Goal: Information Seeking & Learning: Find specific fact

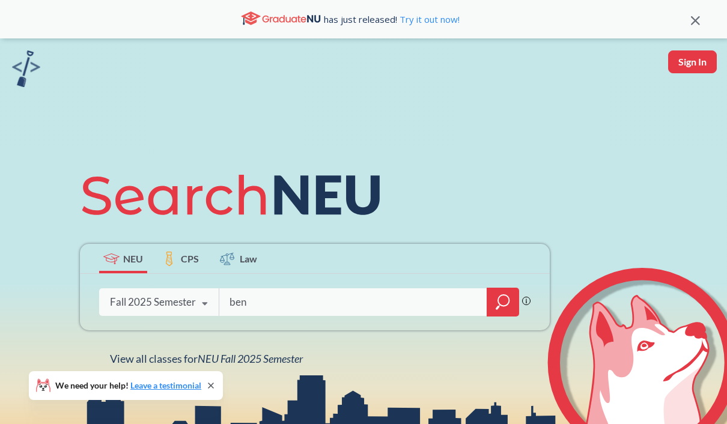
scroll to position [205, 0]
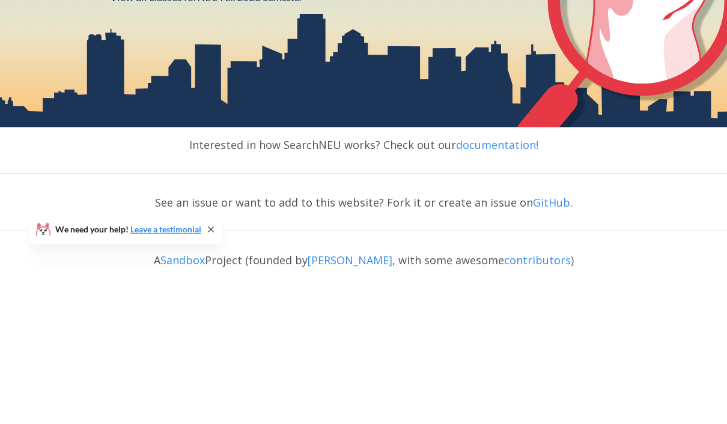
type input "[PERSON_NAME]"
click at [505, 105] on icon "magnifying glass" at bounding box center [503, 96] width 14 height 17
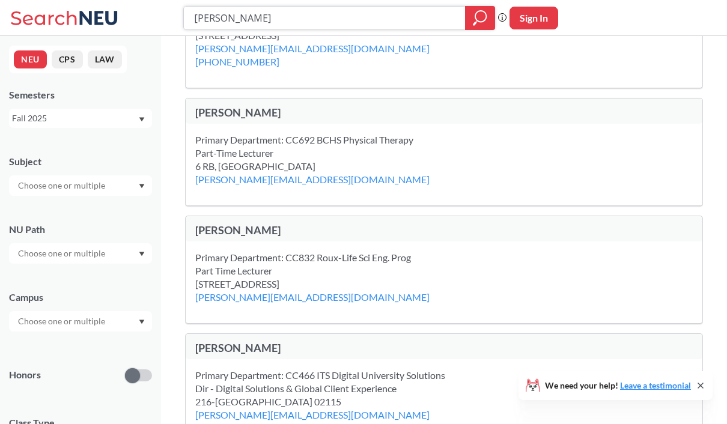
scroll to position [1037, 0]
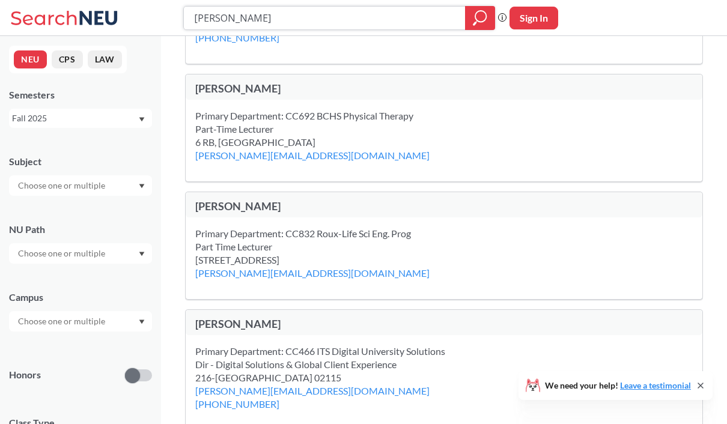
click at [217, 18] on input "[PERSON_NAME]" at bounding box center [325, 18] width 264 height 20
type input "[PERSON_NAME]"
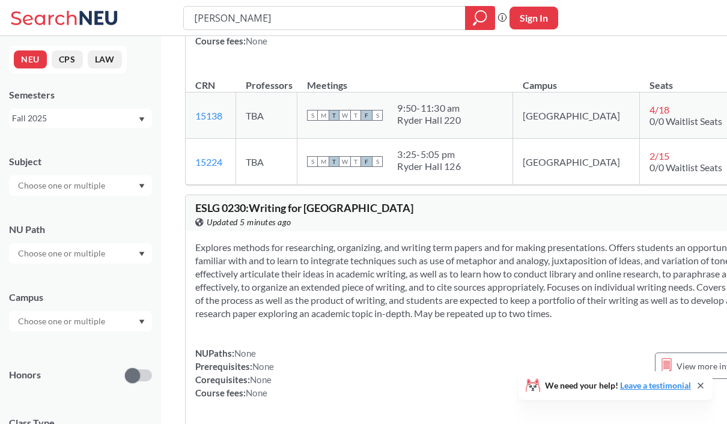
scroll to position [1799, 0]
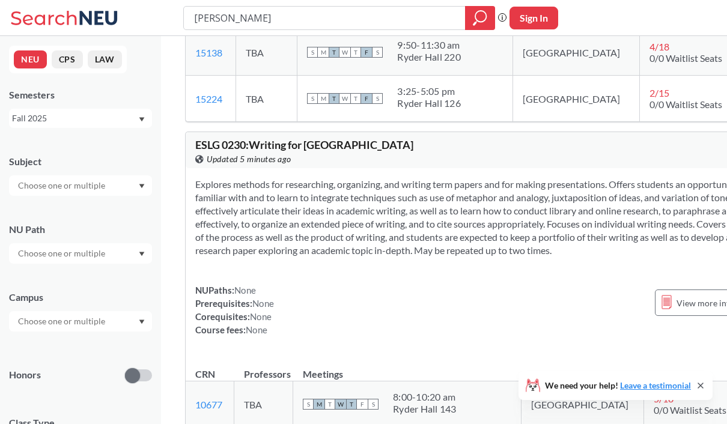
click at [281, 11] on input "[PERSON_NAME]" at bounding box center [325, 18] width 264 height 20
click at [278, 17] on input "[PERSON_NAME]" at bounding box center [325, 18] width 264 height 20
click at [277, 17] on input "[PERSON_NAME]" at bounding box center [325, 18] width 264 height 20
click at [278, 18] on input "[PERSON_NAME]" at bounding box center [325, 18] width 264 height 20
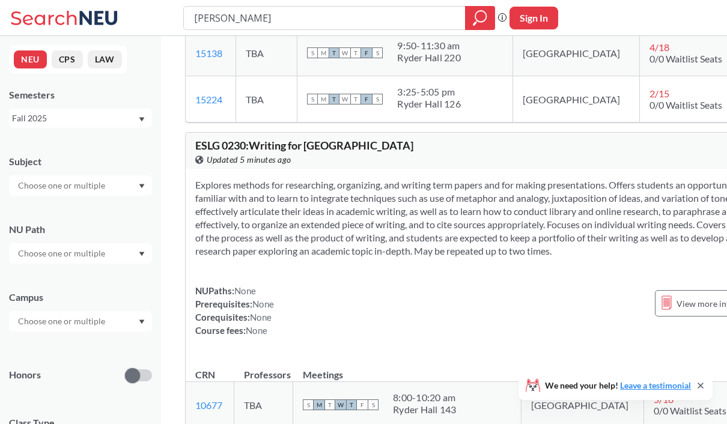
click at [278, 17] on input "[PERSON_NAME]" at bounding box center [325, 18] width 264 height 20
type input "w"
type input "[PERSON_NAME]"
click at [485, 19] on icon "magnifying glass" at bounding box center [480, 16] width 11 height 11
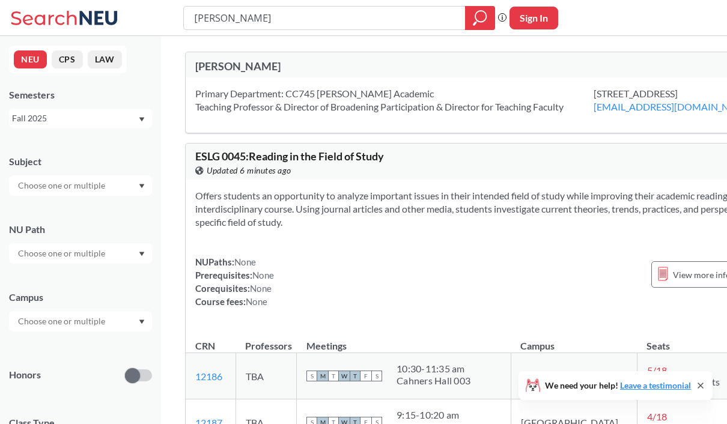
click at [201, 68] on div "[PERSON_NAME]" at bounding box center [343, 65] width 297 height 13
click at [214, 94] on div "Primary Department: CC745 [PERSON_NAME] Academic Teaching Professor & Director …" at bounding box center [394, 100] width 398 height 26
click at [199, 75] on div "[PERSON_NAME]" at bounding box center [492, 64] width 612 height 25
click at [198, 74] on div "[PERSON_NAME]" at bounding box center [343, 67] width 297 height 16
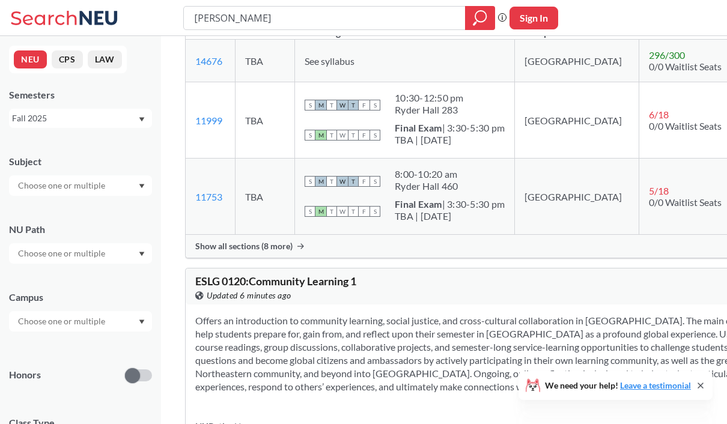
scroll to position [980, 0]
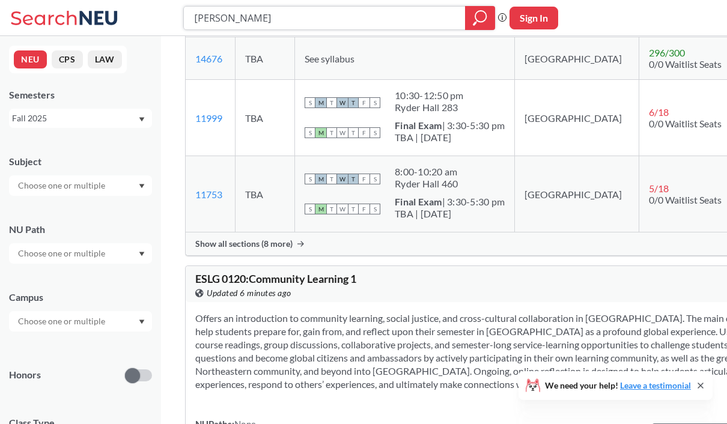
click at [434, 19] on input "[PERSON_NAME]" at bounding box center [325, 18] width 264 height 20
click at [425, 22] on input "[PERSON_NAME]" at bounding box center [325, 18] width 264 height 20
click at [424, 21] on input "[PERSON_NAME]" at bounding box center [325, 18] width 264 height 20
click at [422, 19] on input "[PERSON_NAME]" at bounding box center [325, 18] width 264 height 20
click at [421, 18] on input "[PERSON_NAME]" at bounding box center [325, 18] width 264 height 20
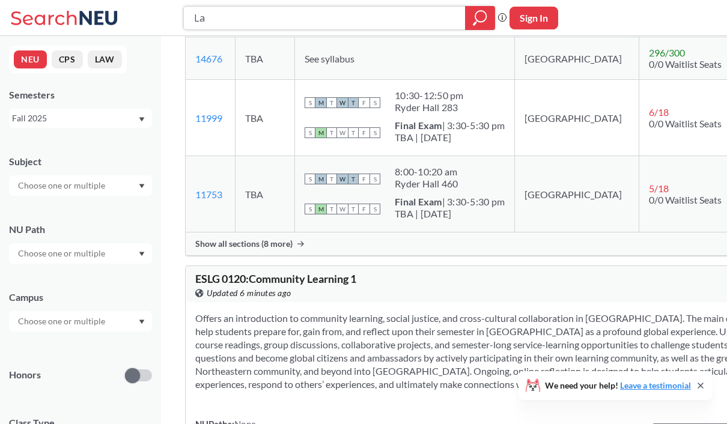
type input "L"
type input "C"
type input "cs1800"
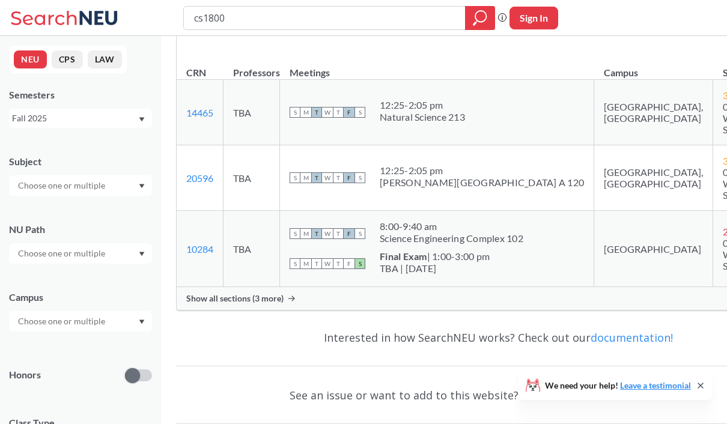
scroll to position [200, 9]
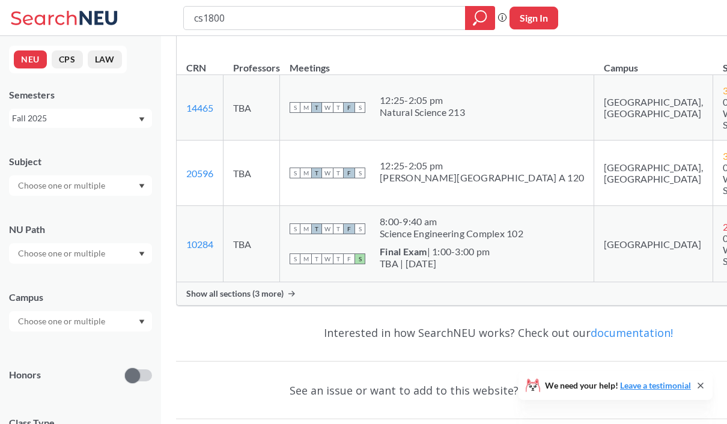
click at [214, 305] on div "Show all sections (3 more)" at bounding box center [499, 293] width 644 height 23
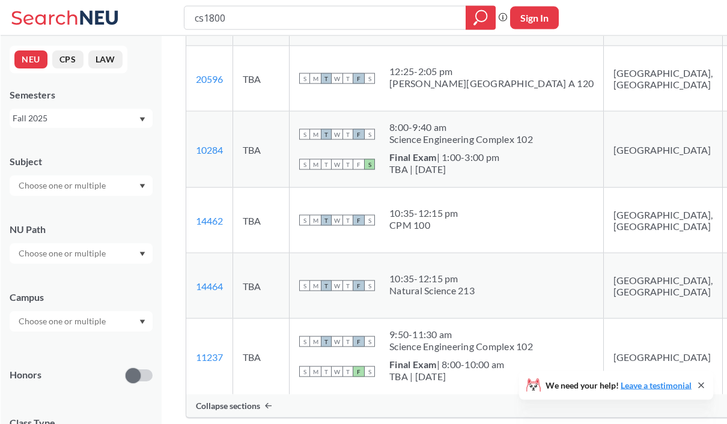
scroll to position [338, 0]
